Goal: Find contact information: Find contact information

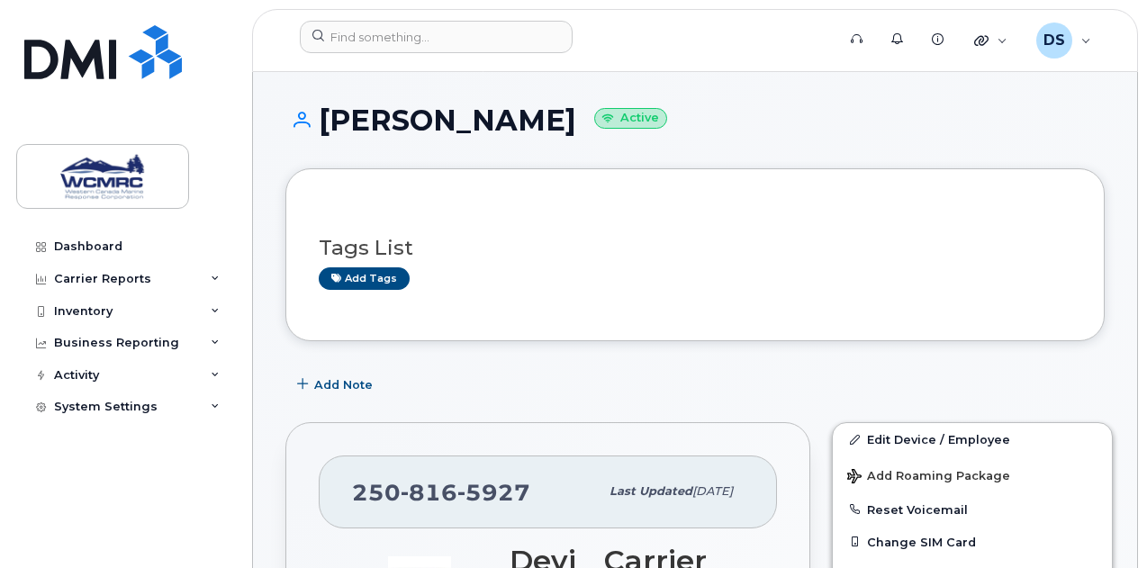
scroll to position [75, 0]
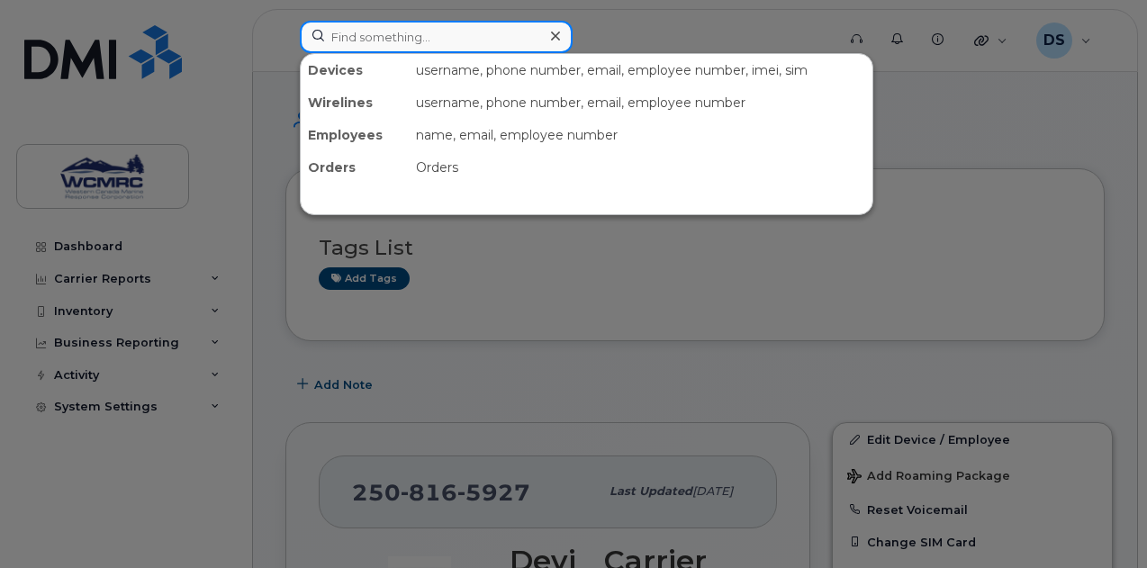
click at [380, 37] on input at bounding box center [436, 37] width 273 height 32
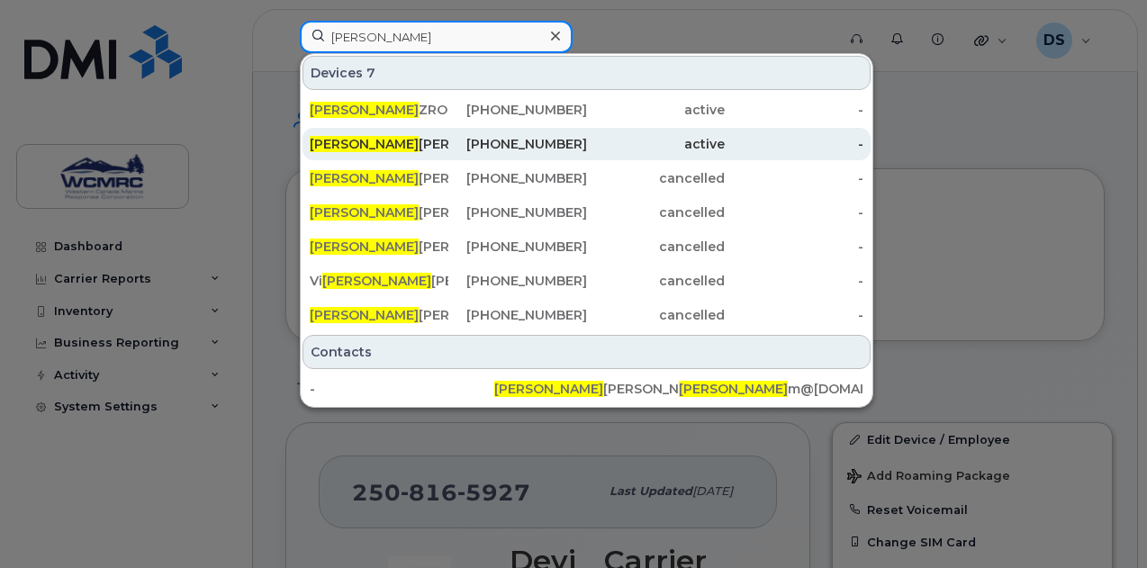
type input "[PERSON_NAME]"
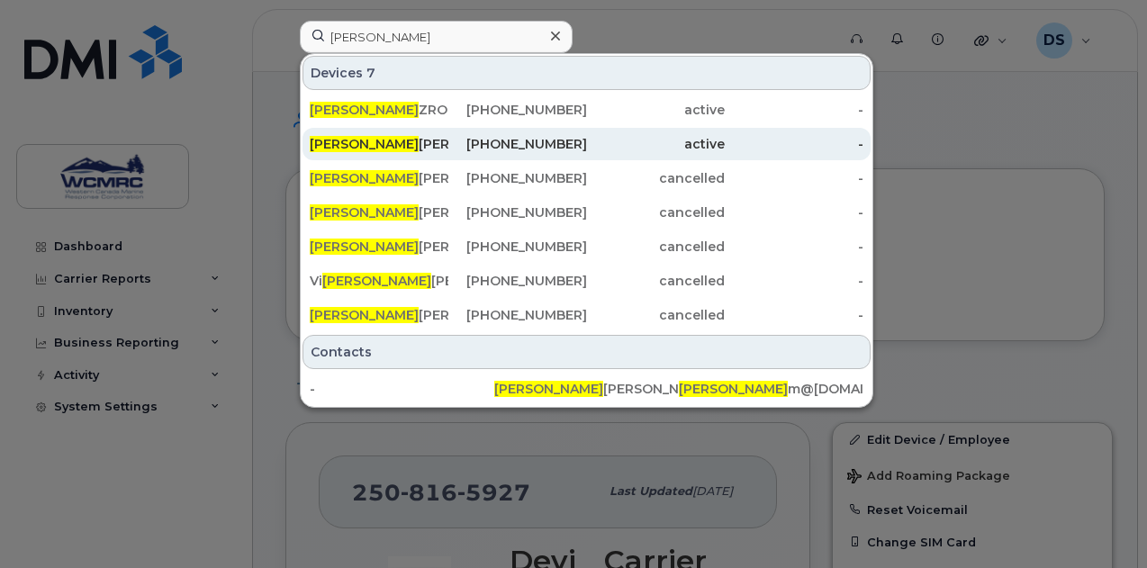
click at [383, 143] on div "[PERSON_NAME]" at bounding box center [379, 144] width 139 height 18
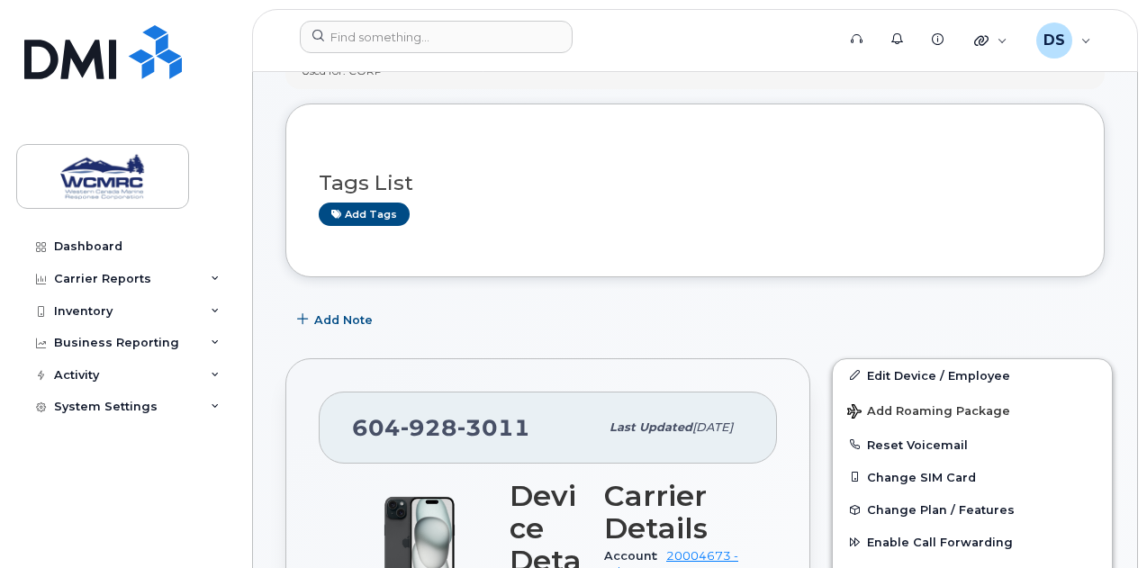
scroll to position [117, 0]
drag, startPoint x: 344, startPoint y: 430, endPoint x: 527, endPoint y: 426, distance: 182.8
click at [527, 426] on div "[PHONE_NUMBER] Last updated [DATE]" at bounding box center [548, 427] width 458 height 72
copy span "[PHONE_NUMBER]"
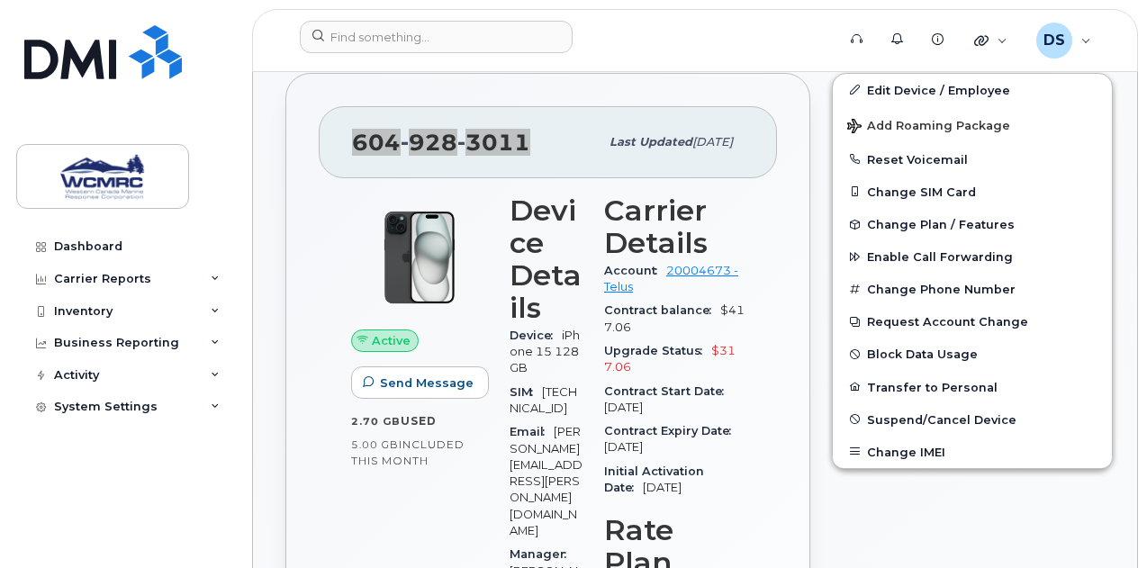
scroll to position [432, 0]
